Goal: Check status: Check status

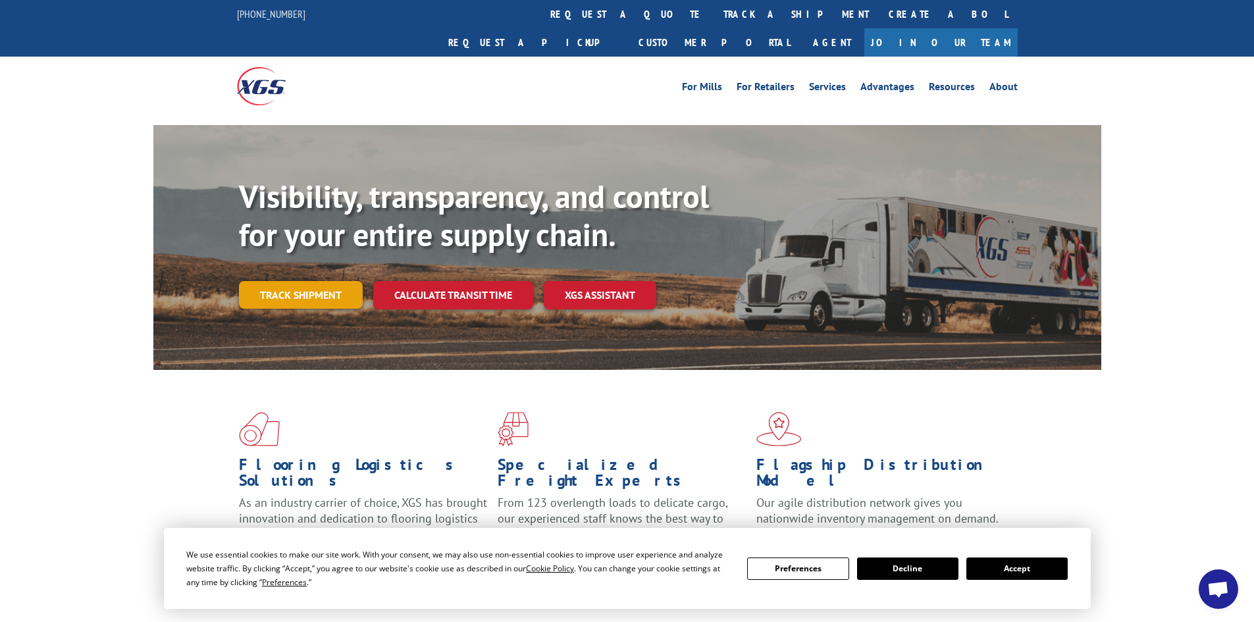
click at [301, 281] on link "Track shipment" at bounding box center [301, 295] width 124 height 28
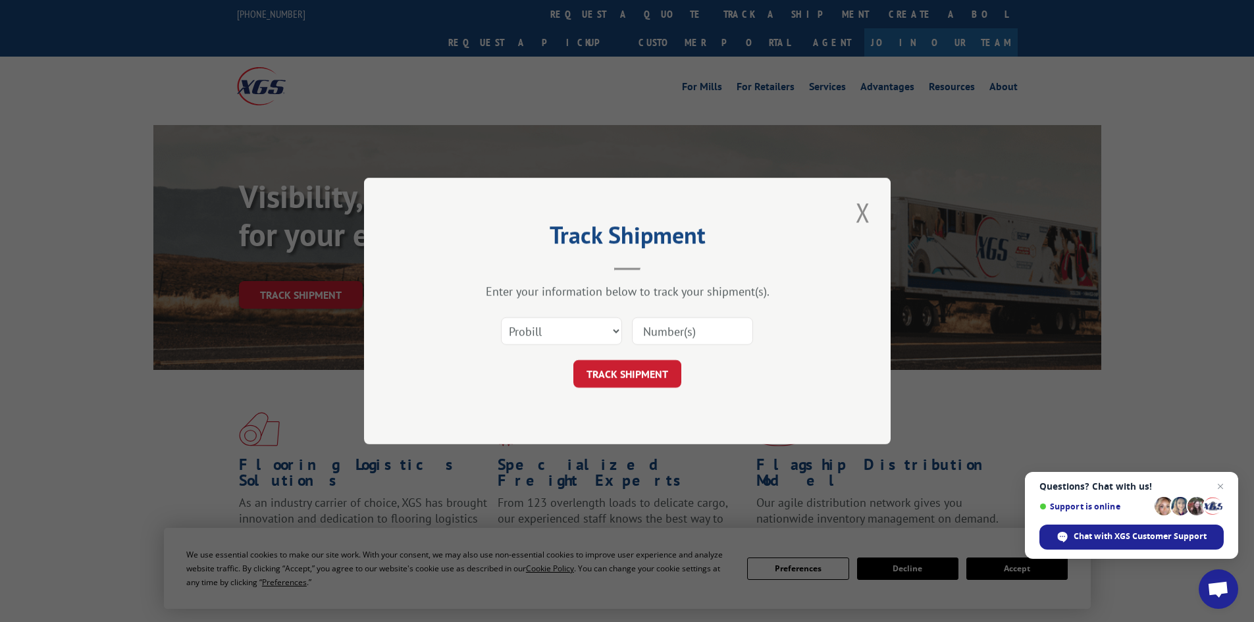
click at [669, 336] on input at bounding box center [692, 331] width 121 height 28
type input "17538255"
click at [636, 370] on button "TRACK SHIPMENT" at bounding box center [627, 374] width 108 height 28
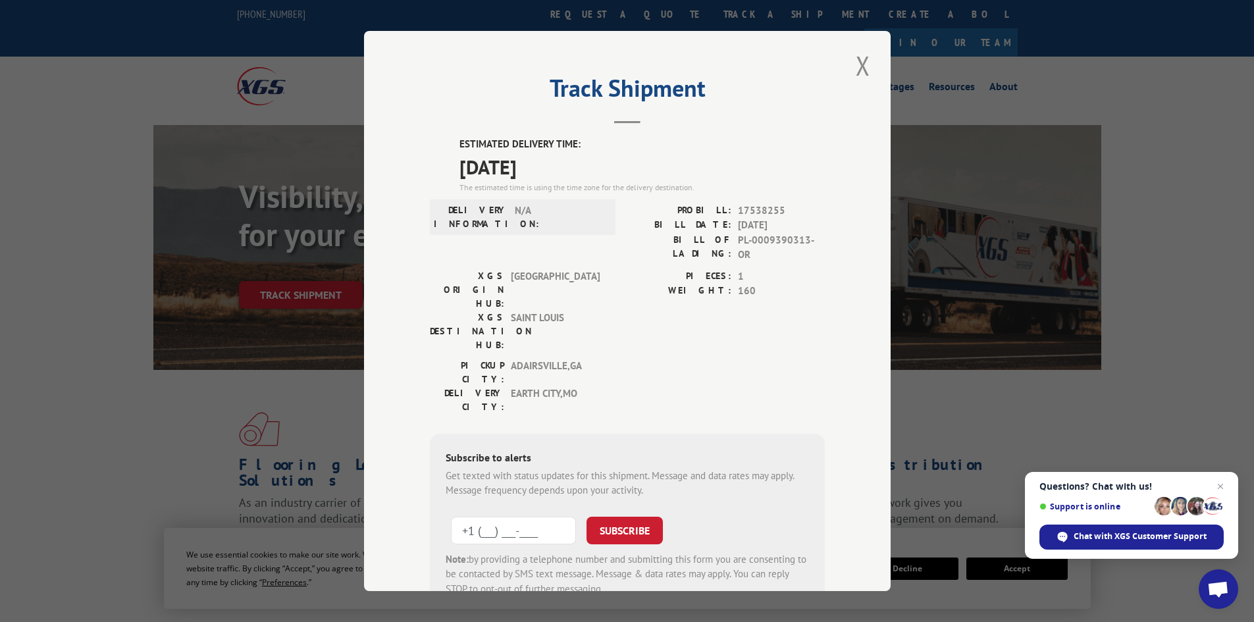
click at [496, 517] on input "+1 (___) ___-____" at bounding box center [513, 531] width 125 height 28
type input "[PHONE_NUMBER]"
click at [622, 517] on button "SUBSCRIBE" at bounding box center [624, 531] width 76 height 28
click at [854, 64] on button "Close modal" at bounding box center [863, 65] width 22 height 36
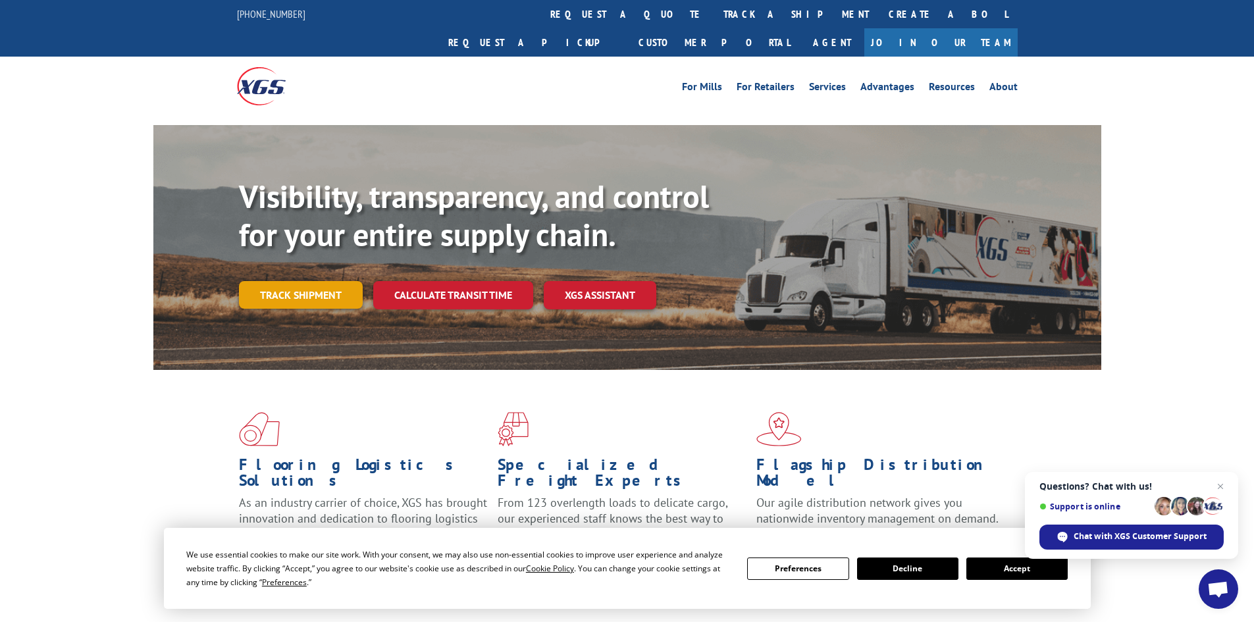
click at [330, 281] on link "Track shipment" at bounding box center [301, 295] width 124 height 28
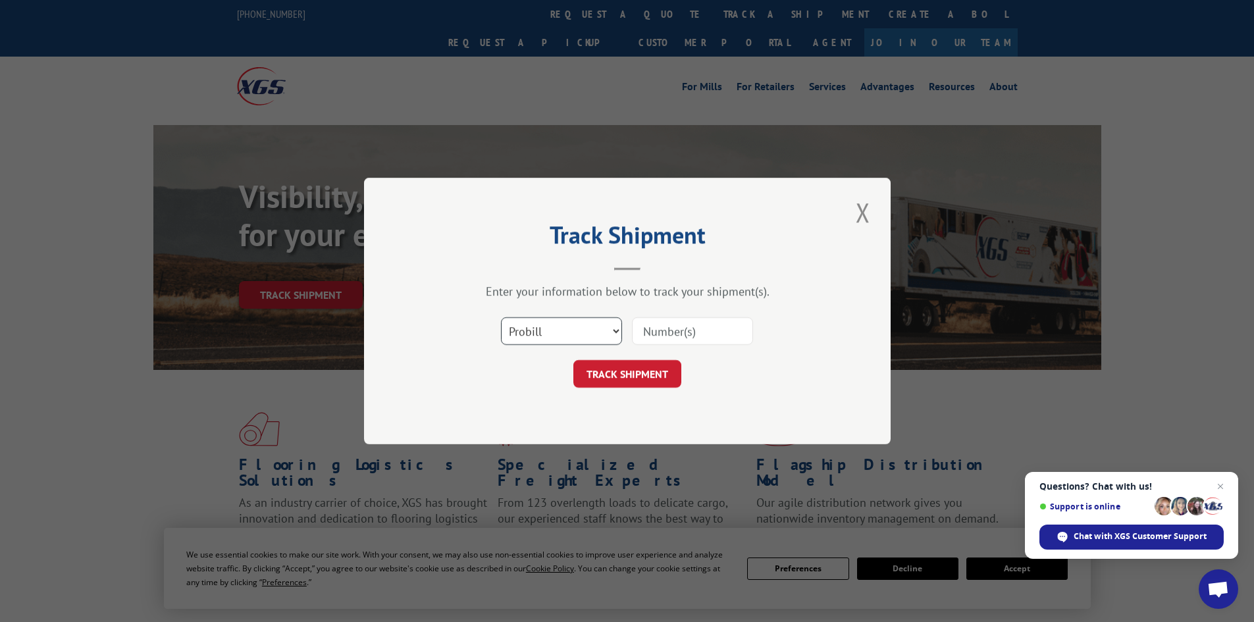
click at [607, 330] on select "Select category... Probill BOL PO" at bounding box center [561, 331] width 121 height 28
click at [667, 337] on input at bounding box center [692, 331] width 121 height 28
type input "17538255"
click at [626, 372] on button "TRACK SHIPMENT" at bounding box center [627, 374] width 108 height 28
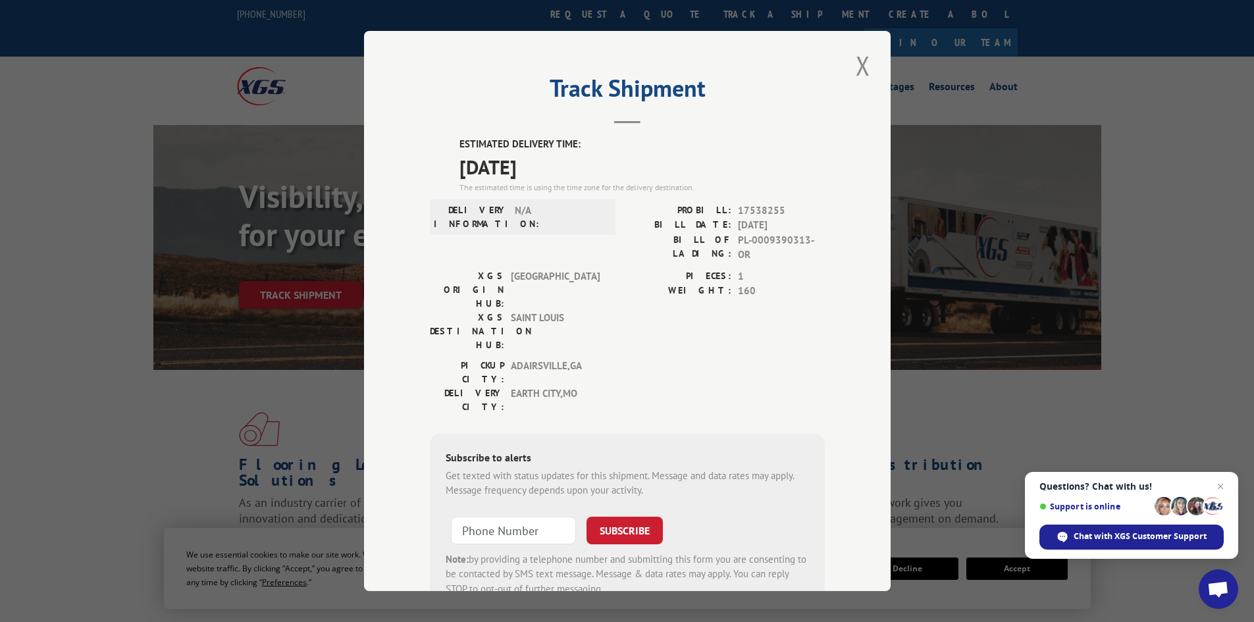
type input "+1 (___) ___-____"
click at [494, 517] on input "+1 (___) ___-____" at bounding box center [513, 531] width 125 height 28
click at [629, 517] on button "SUBSCRIBE" at bounding box center [624, 531] width 76 height 28
click at [554, 517] on input "[PHONE_NUMBER]" at bounding box center [513, 531] width 125 height 28
type input "[PHONE_NUMBER]"
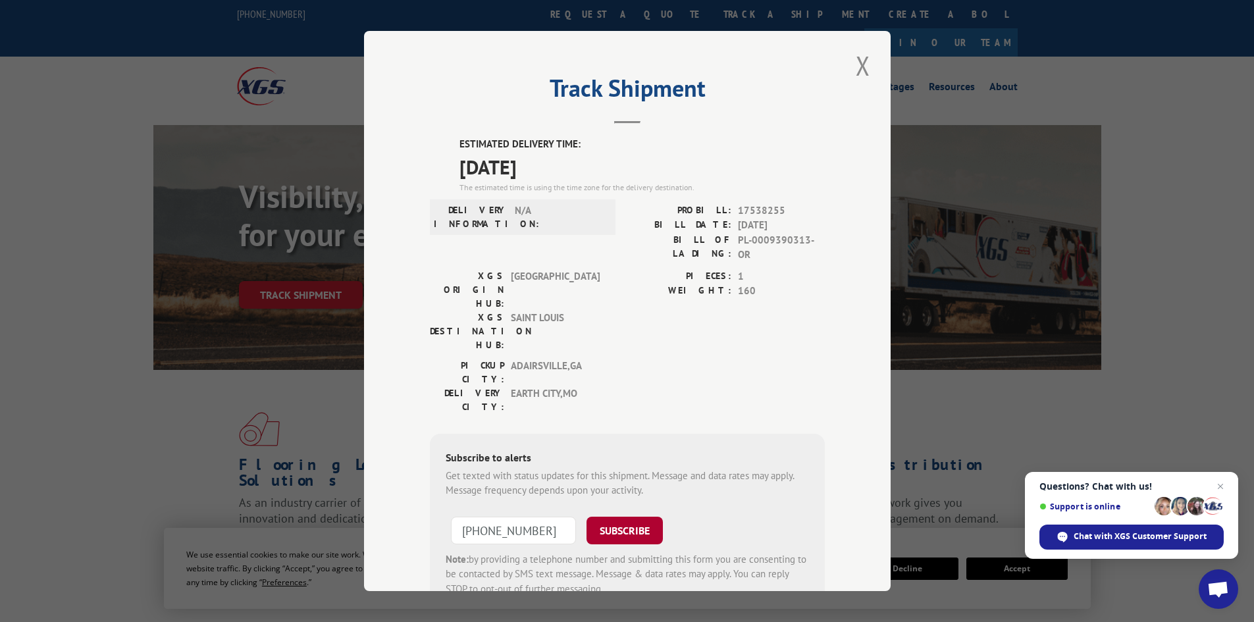
click at [628, 517] on button "SUBSCRIBE" at bounding box center [624, 531] width 76 height 28
click at [854, 70] on button "Close modal" at bounding box center [863, 65] width 22 height 36
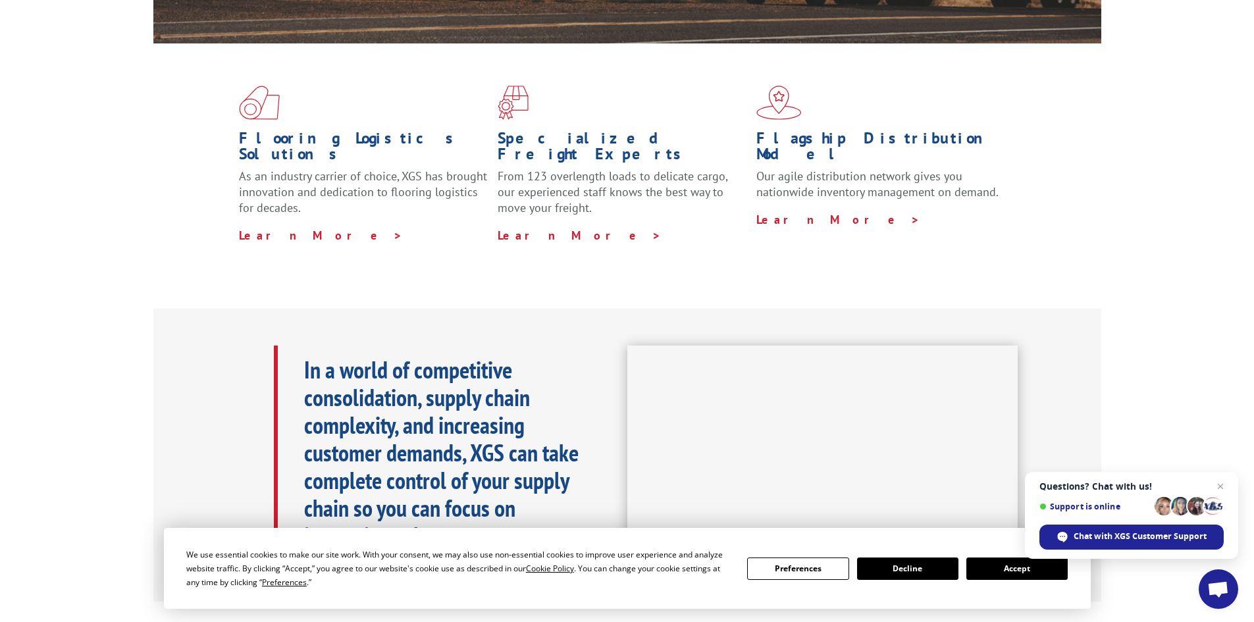
scroll to position [461, 0]
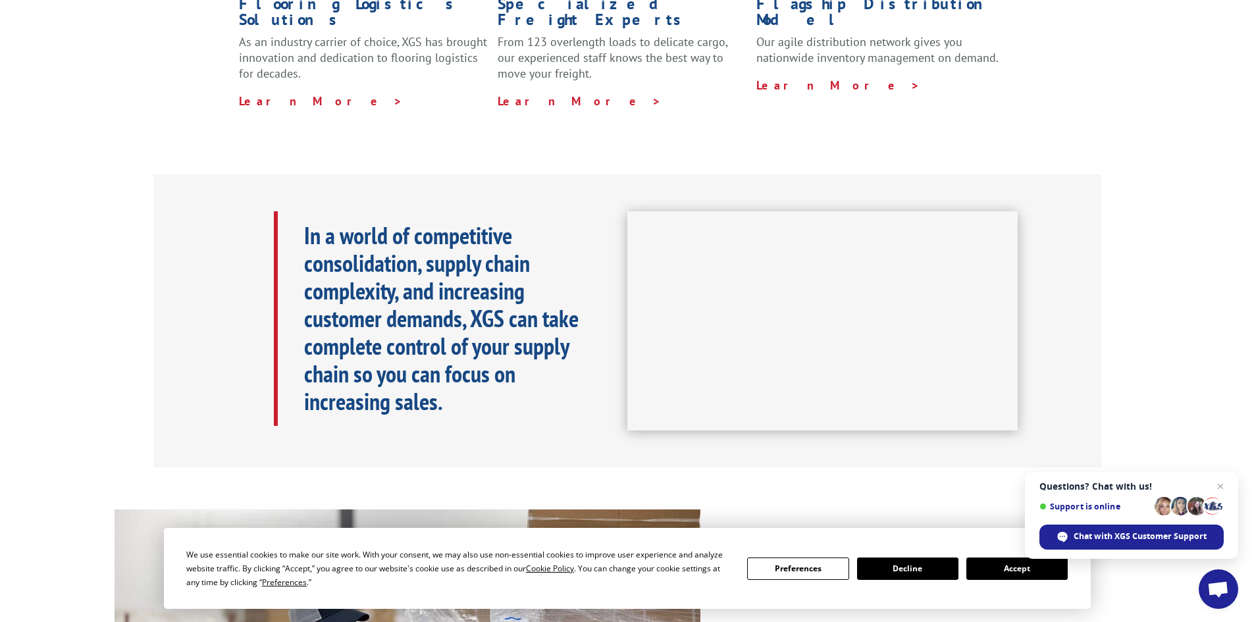
click at [1011, 573] on button "Accept" at bounding box center [1016, 568] width 101 height 22
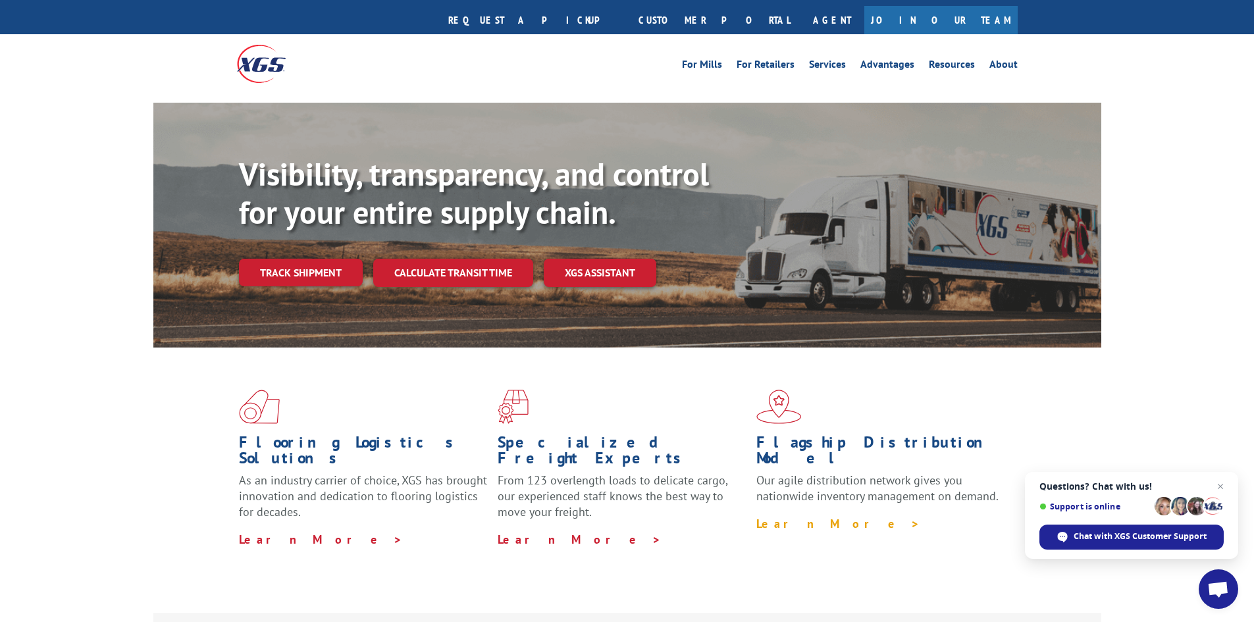
scroll to position [0, 0]
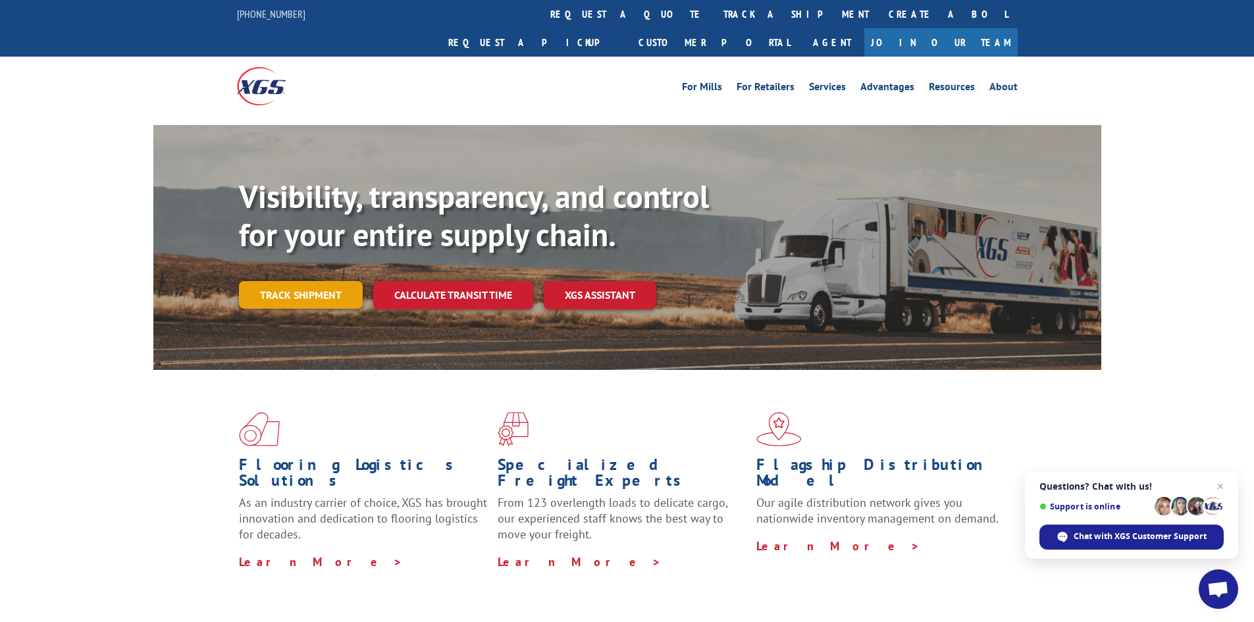
click at [302, 281] on link "Track shipment" at bounding box center [301, 295] width 124 height 28
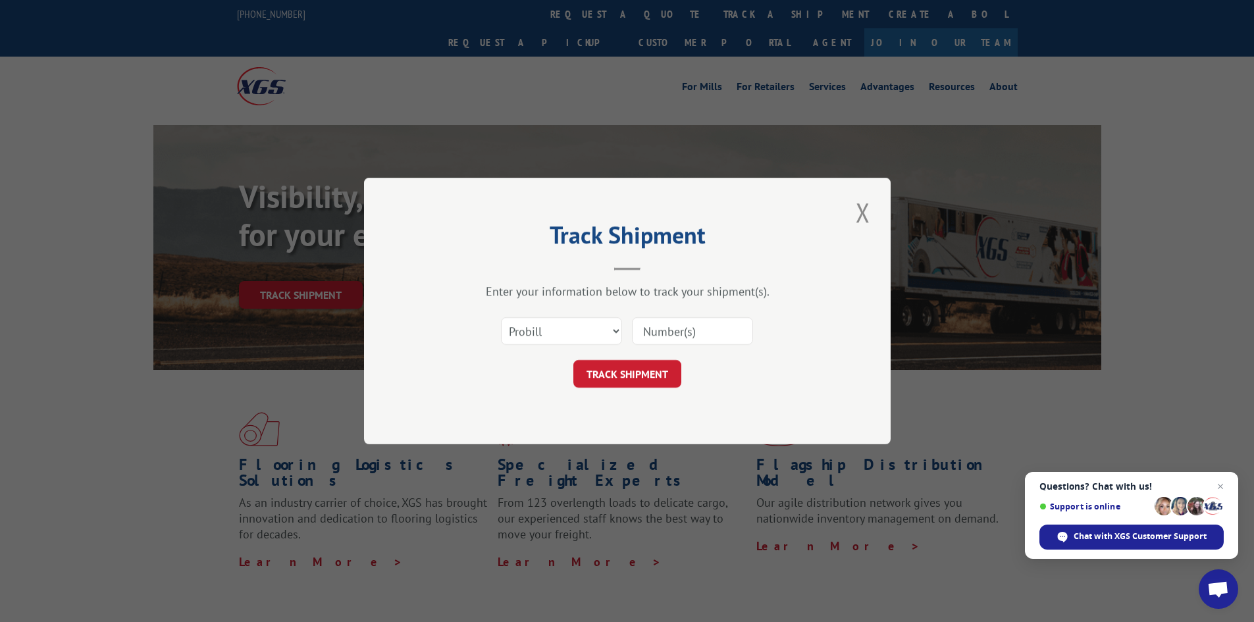
click at [647, 331] on input at bounding box center [692, 331] width 121 height 28
type input "17538257"
click at [629, 377] on button "TRACK SHIPMENT" at bounding box center [627, 374] width 108 height 28
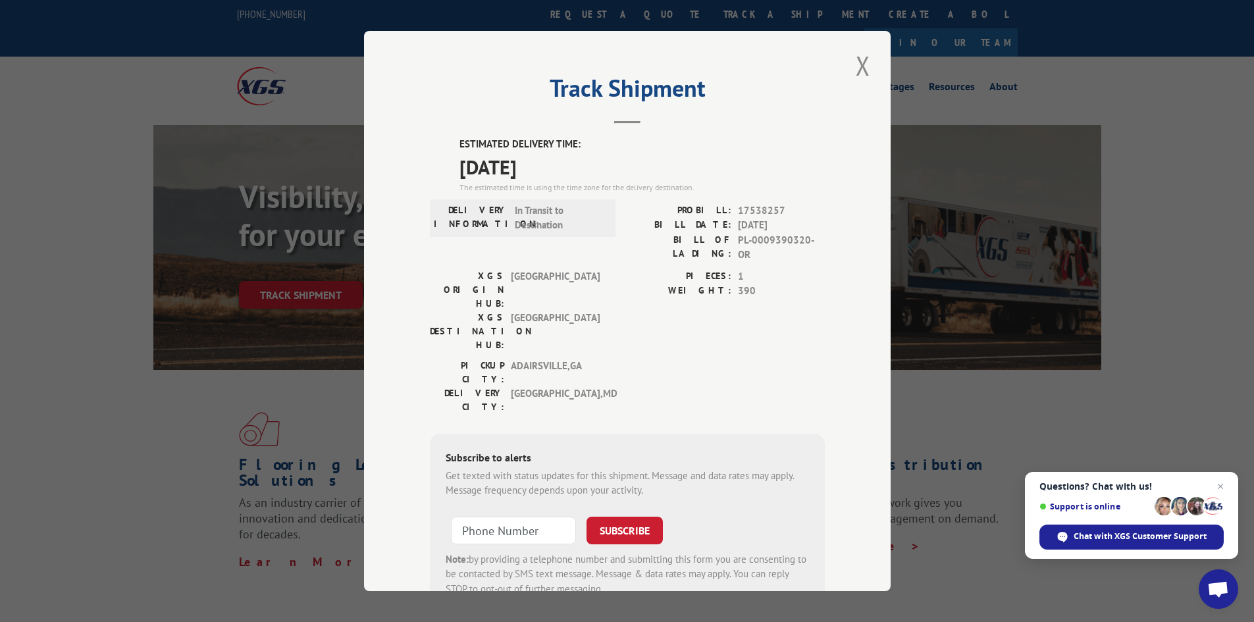
type input "+1 (___) ___-____"
click at [515, 517] on input "+1 (___) ___-____" at bounding box center [513, 531] width 125 height 28
type input "[PHONE_NUMBER]"
click at [623, 517] on button "SUBSCRIBE" at bounding box center [624, 531] width 76 height 28
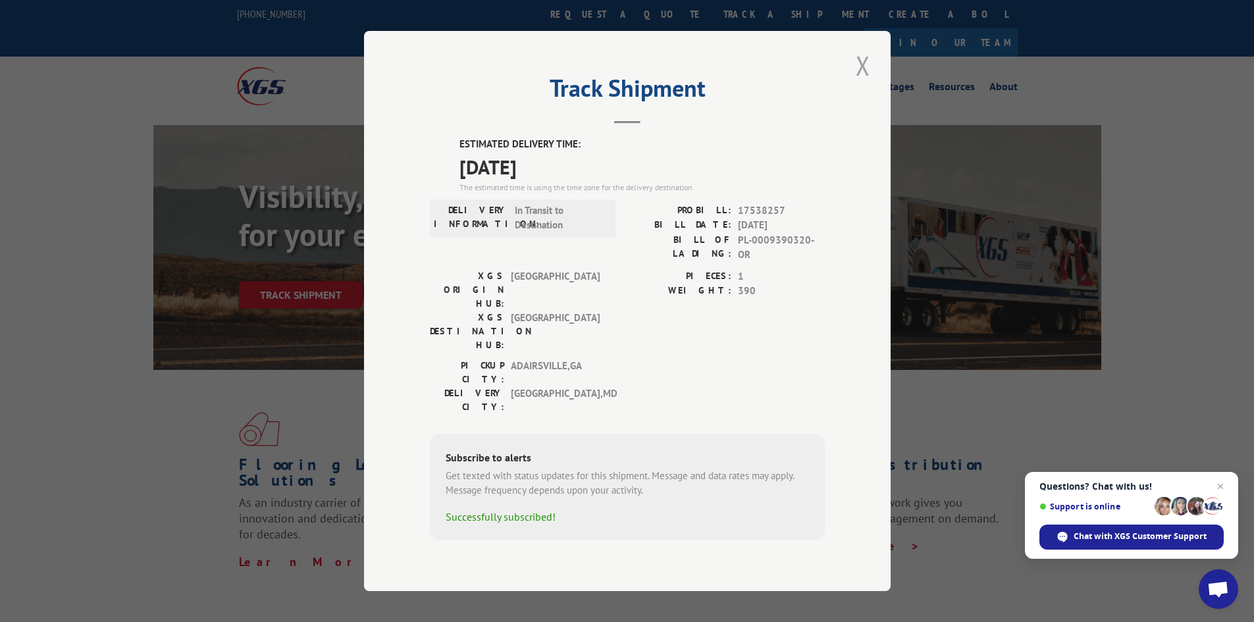
click at [863, 84] on button "Close modal" at bounding box center [863, 65] width 22 height 36
